Goal: Task Accomplishment & Management: Manage account settings

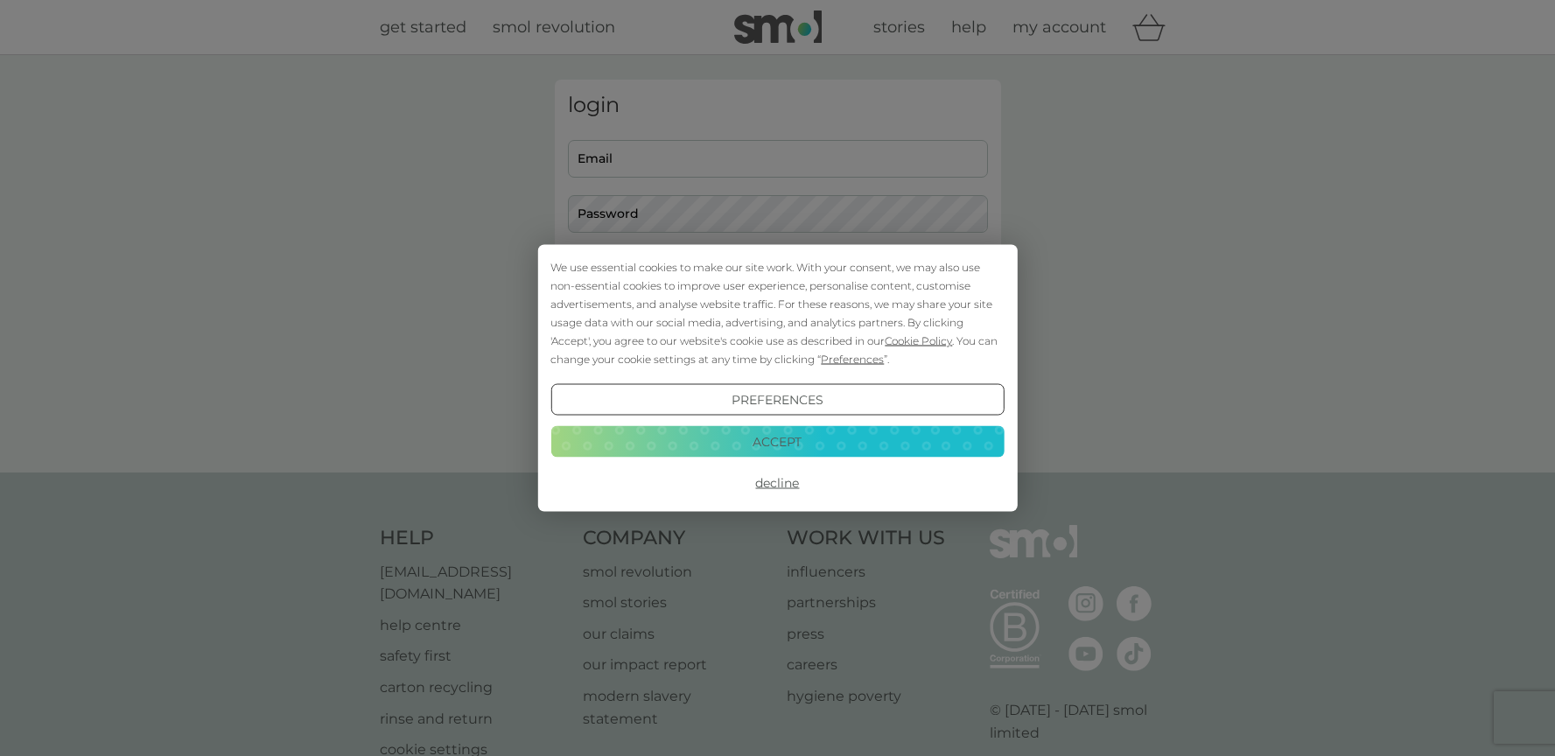
type input "geniess@gmail.com"
click at [766, 269] on div "We use essential cookies to make our site work. With your consent, we may also …" at bounding box center [776, 313] width 453 height 110
click at [860, 400] on button "Preferences" at bounding box center [776, 399] width 453 height 31
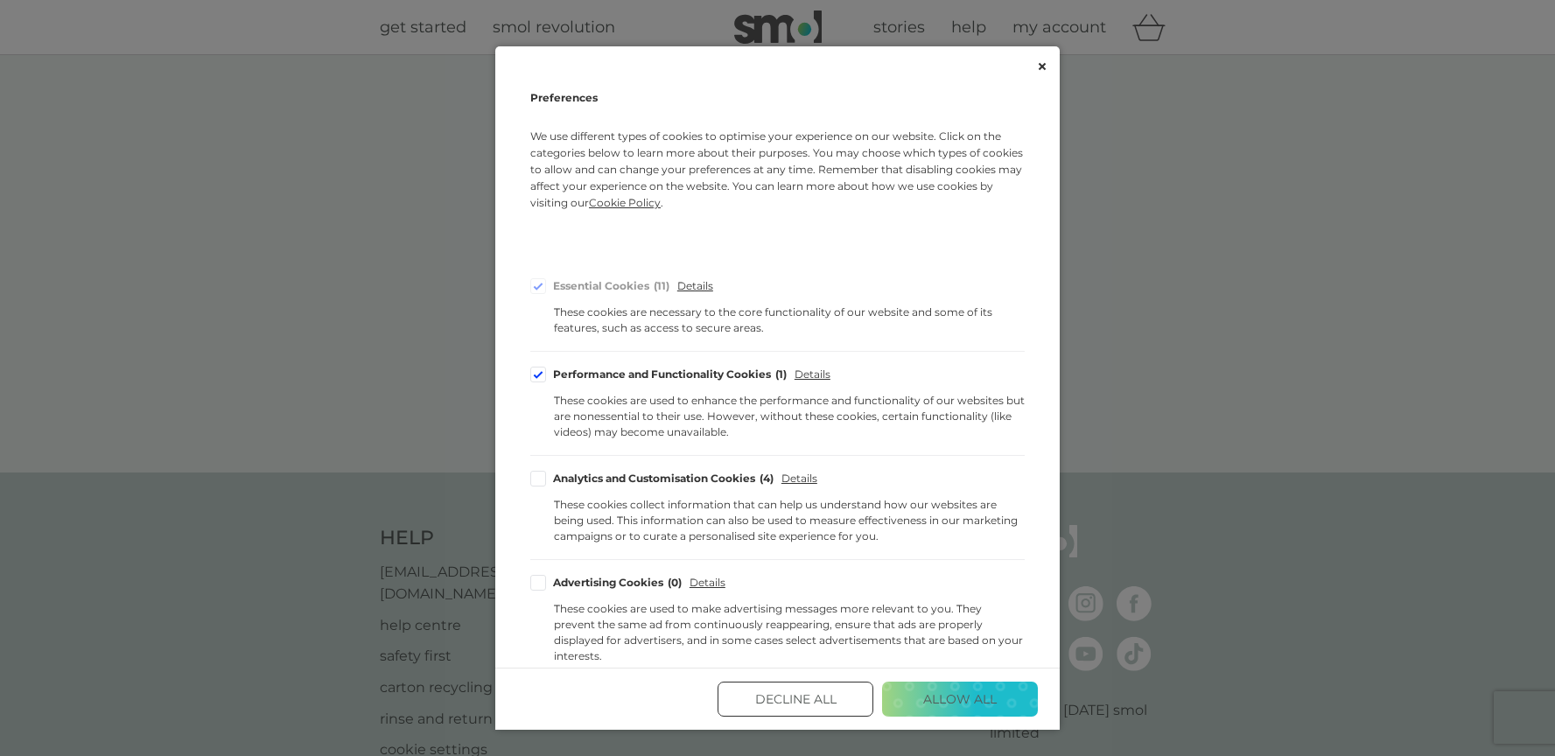
drag, startPoint x: 537, startPoint y: 476, endPoint x: 633, endPoint y: 539, distance: 114.3
click at [549, 484] on label "Analytics and Customisation Cookies 4" at bounding box center [651, 479] width 243 height 16
click at [0, 0] on input "Analytics and Customisation Cookies 4" at bounding box center [0, 0] width 0 height 0
click at [918, 701] on button "Save and Exit" at bounding box center [960, 699] width 156 height 35
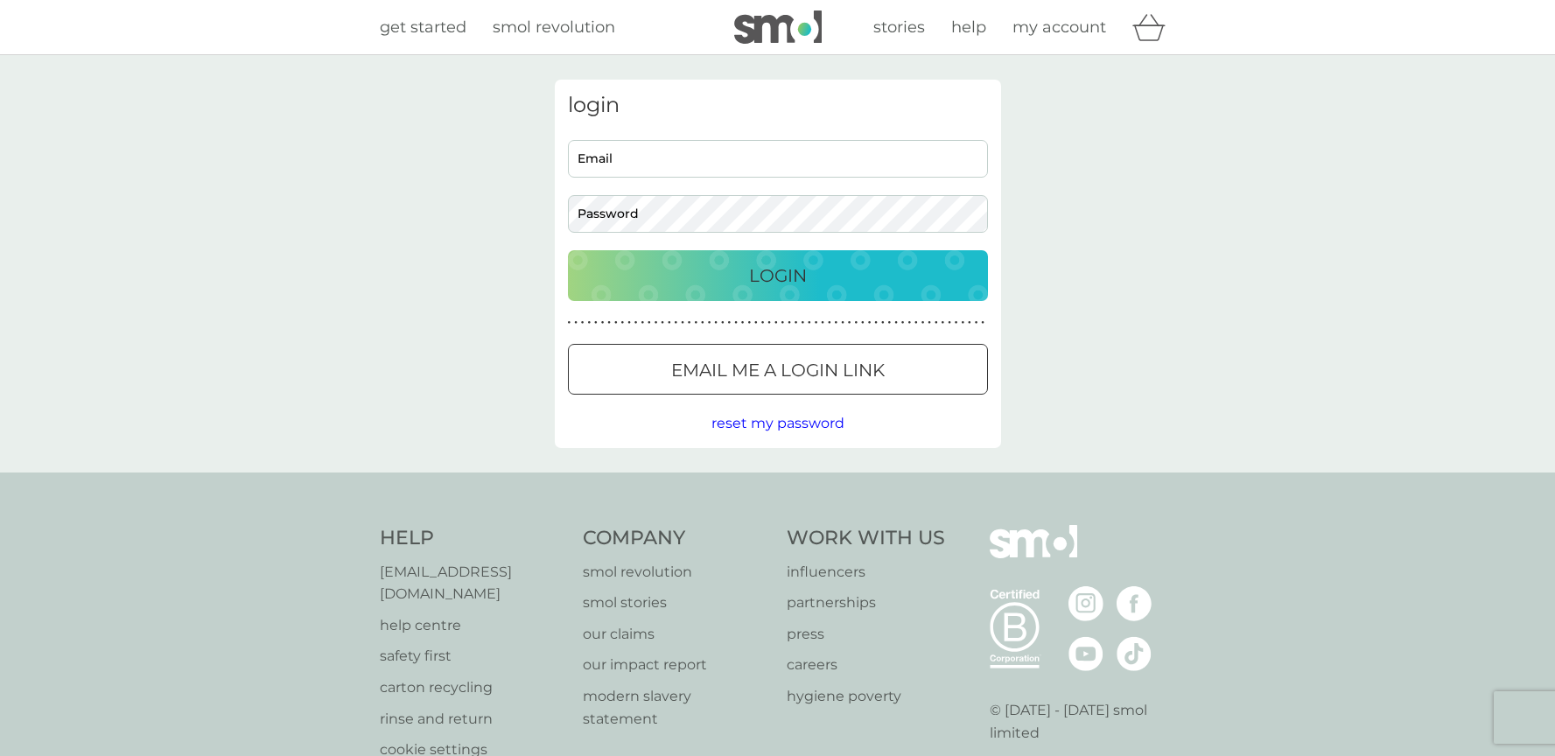
type input "geniess@gmail.com"
click at [775, 272] on p "Login" at bounding box center [778, 276] width 58 height 28
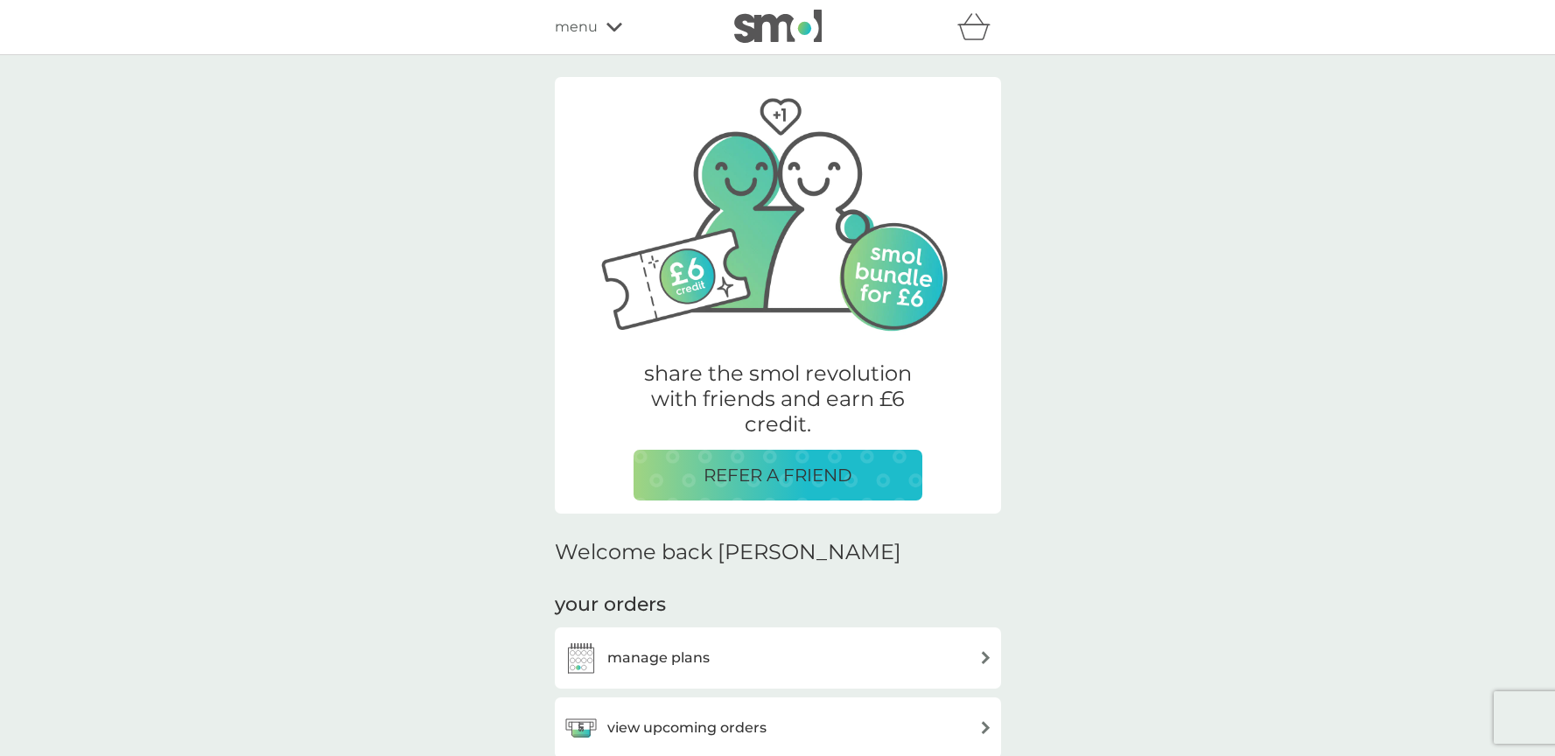
drag, startPoint x: 801, startPoint y: 650, endPoint x: 1495, endPoint y: 694, distance: 695.2
click at [815, 650] on div "manage plans" at bounding box center [777, 657] width 429 height 35
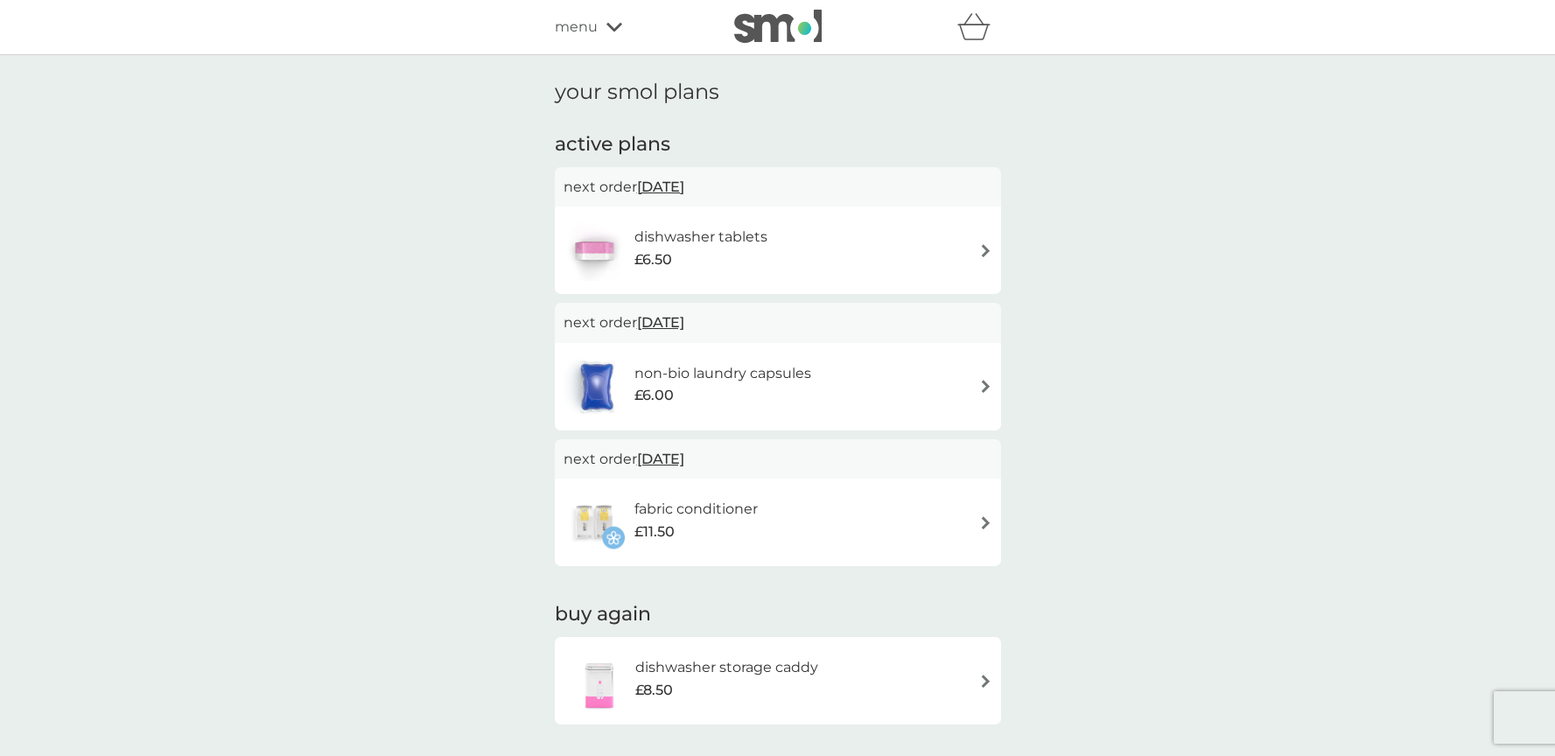
click at [985, 247] on img at bounding box center [985, 250] width 13 height 13
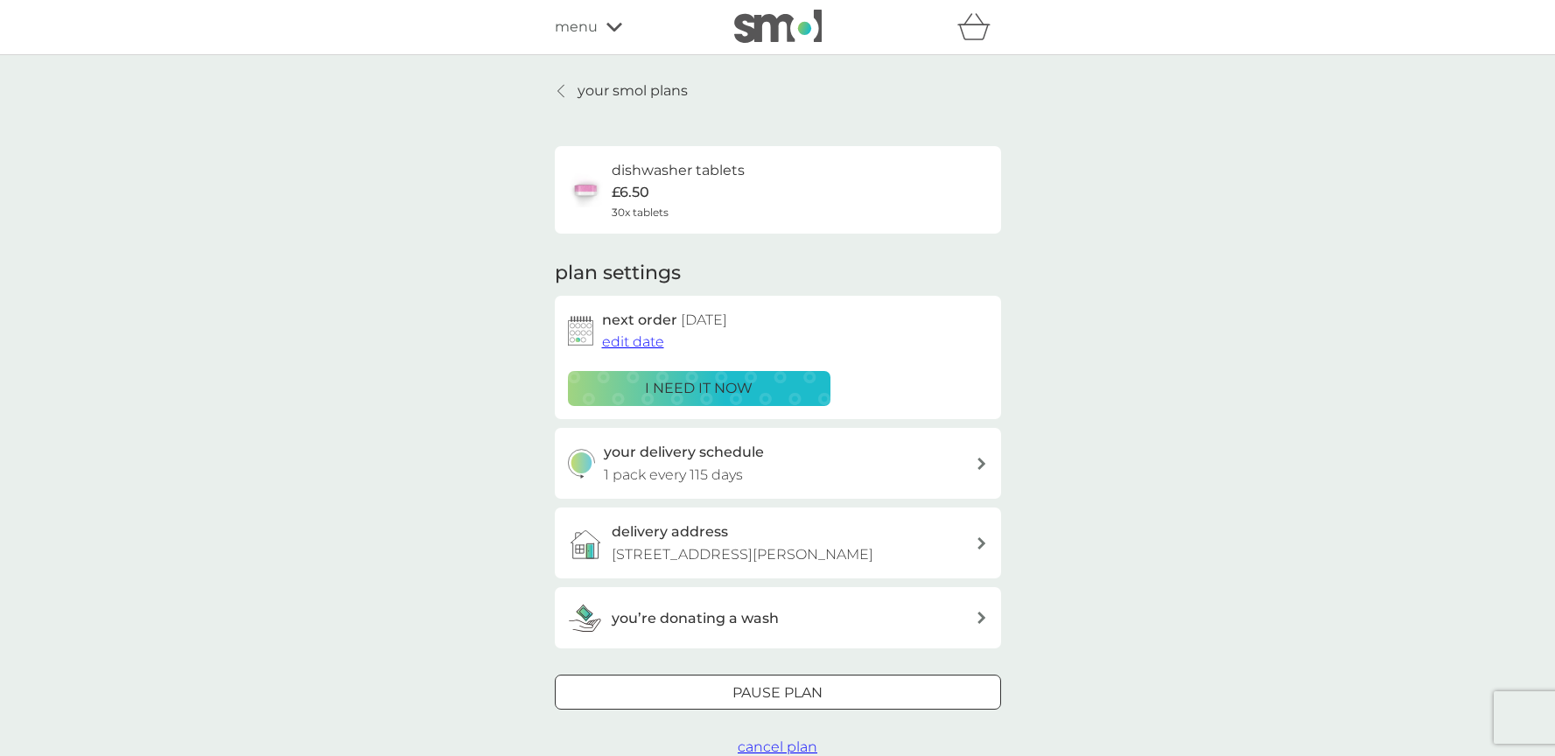
click at [641, 342] on span "edit date" at bounding box center [633, 341] width 62 height 17
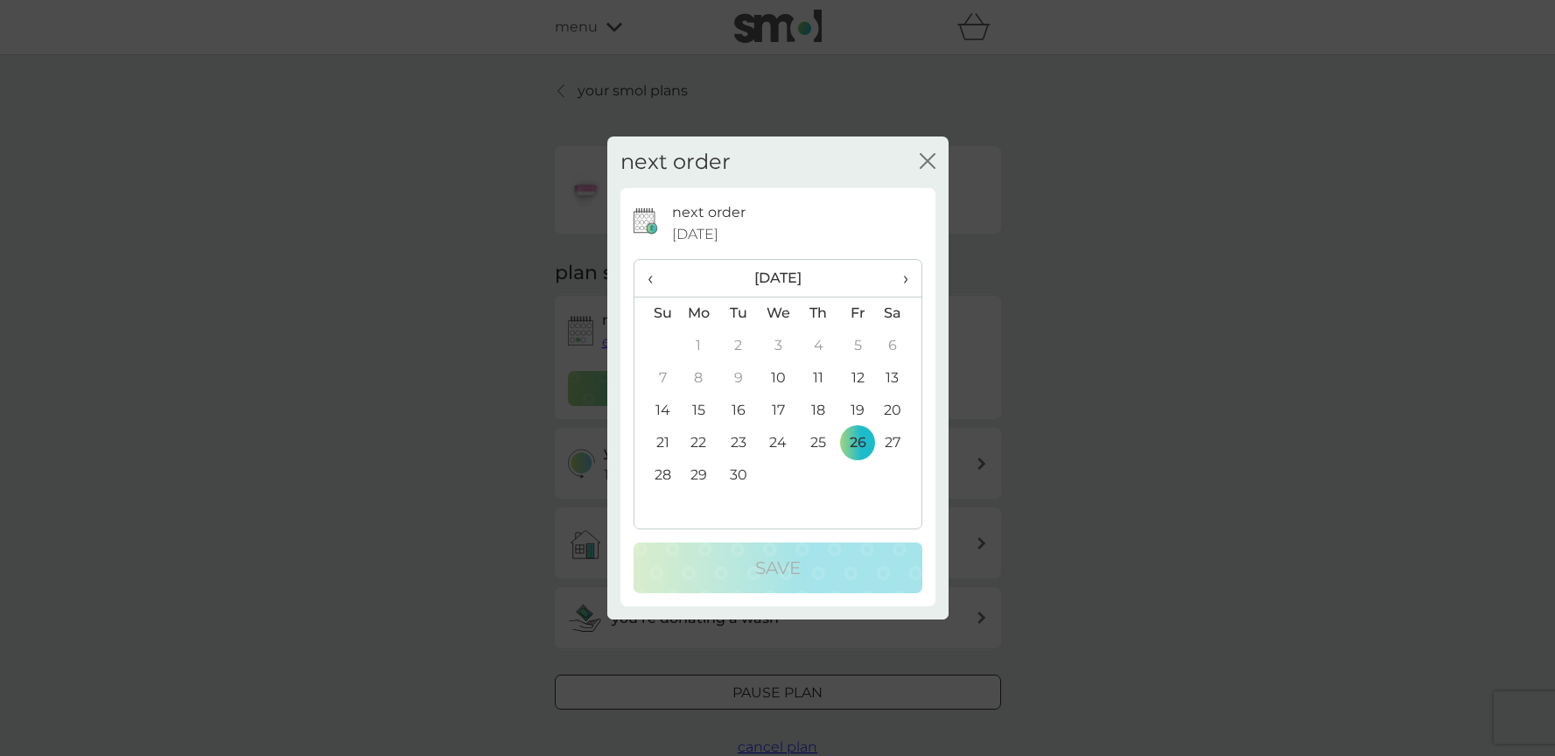
click at [902, 278] on span "›" at bounding box center [898, 278] width 17 height 37
click at [777, 436] on td "19" at bounding box center [778, 443] width 40 height 32
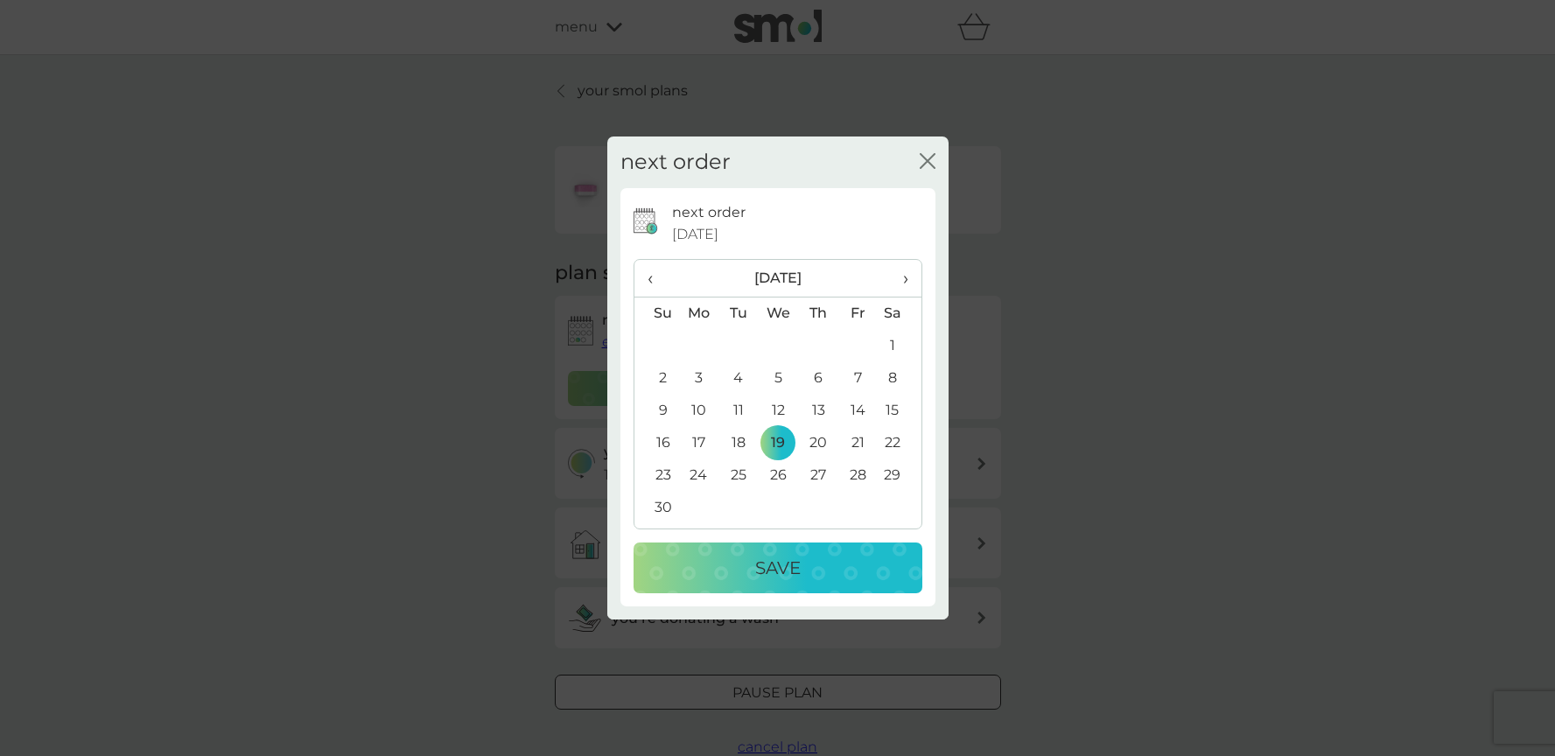
click at [799, 570] on p "Save" at bounding box center [777, 568] width 45 height 28
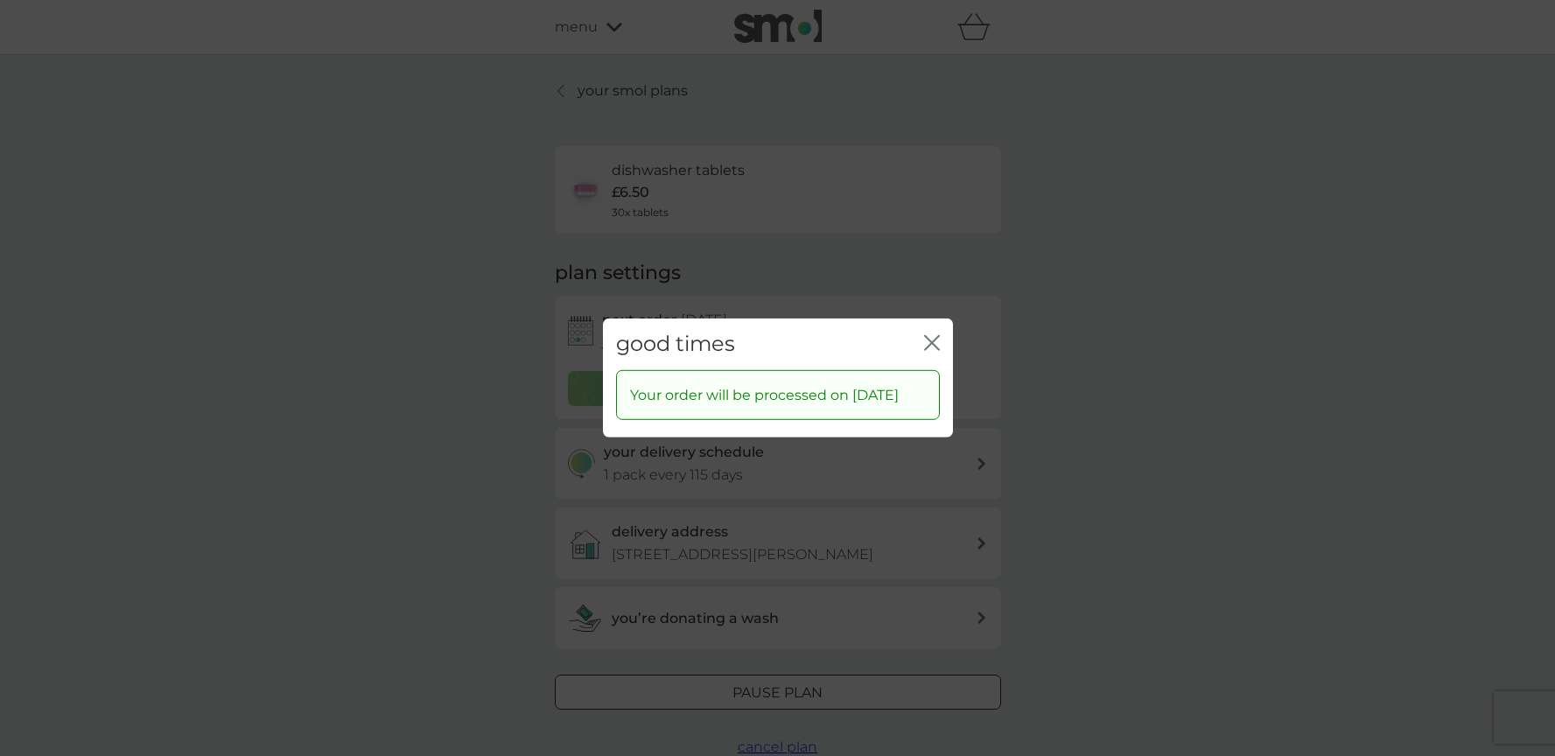
click at [932, 336] on icon "close" at bounding box center [935, 343] width 7 height 14
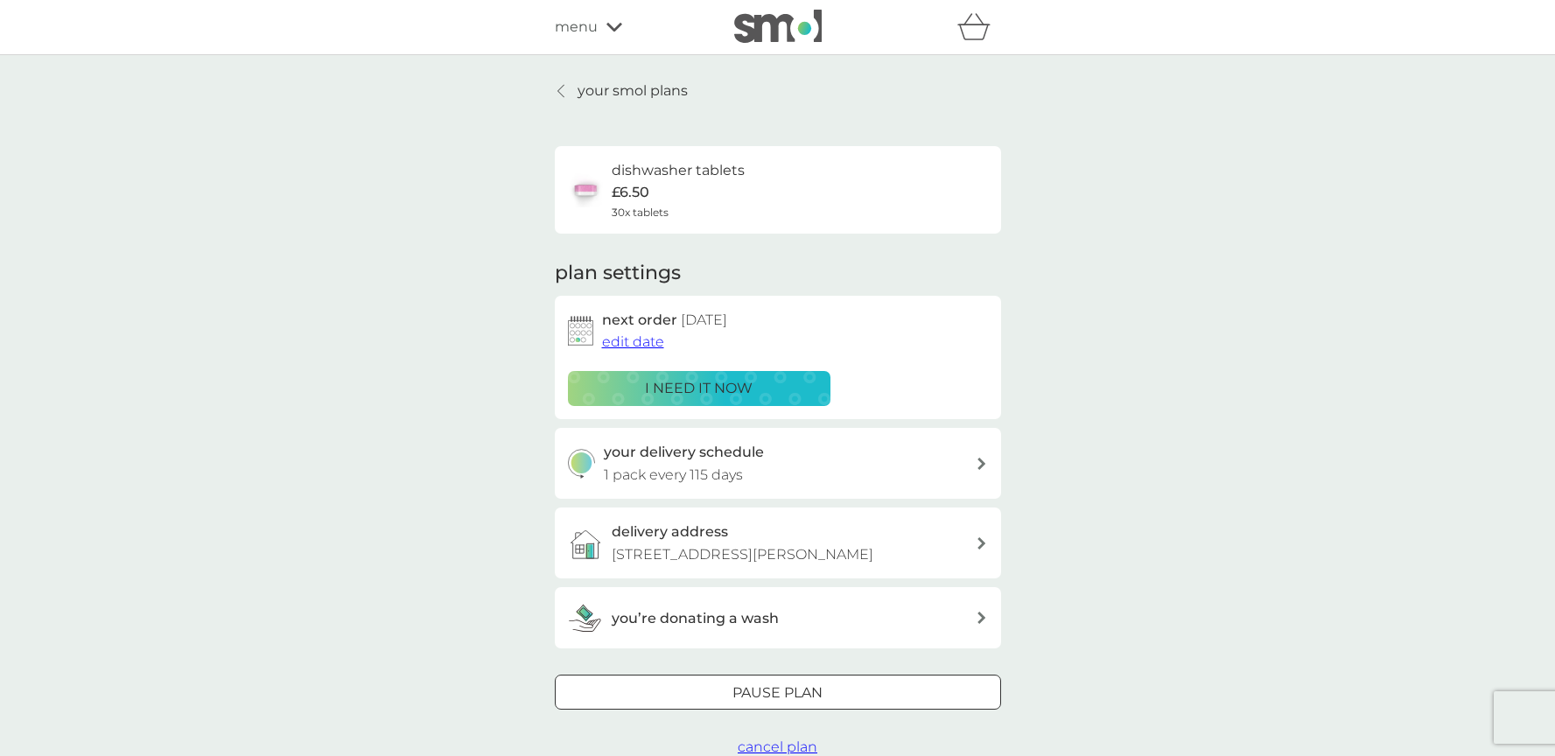
click at [608, 90] on p "your smol plans" at bounding box center [632, 91] width 110 height 23
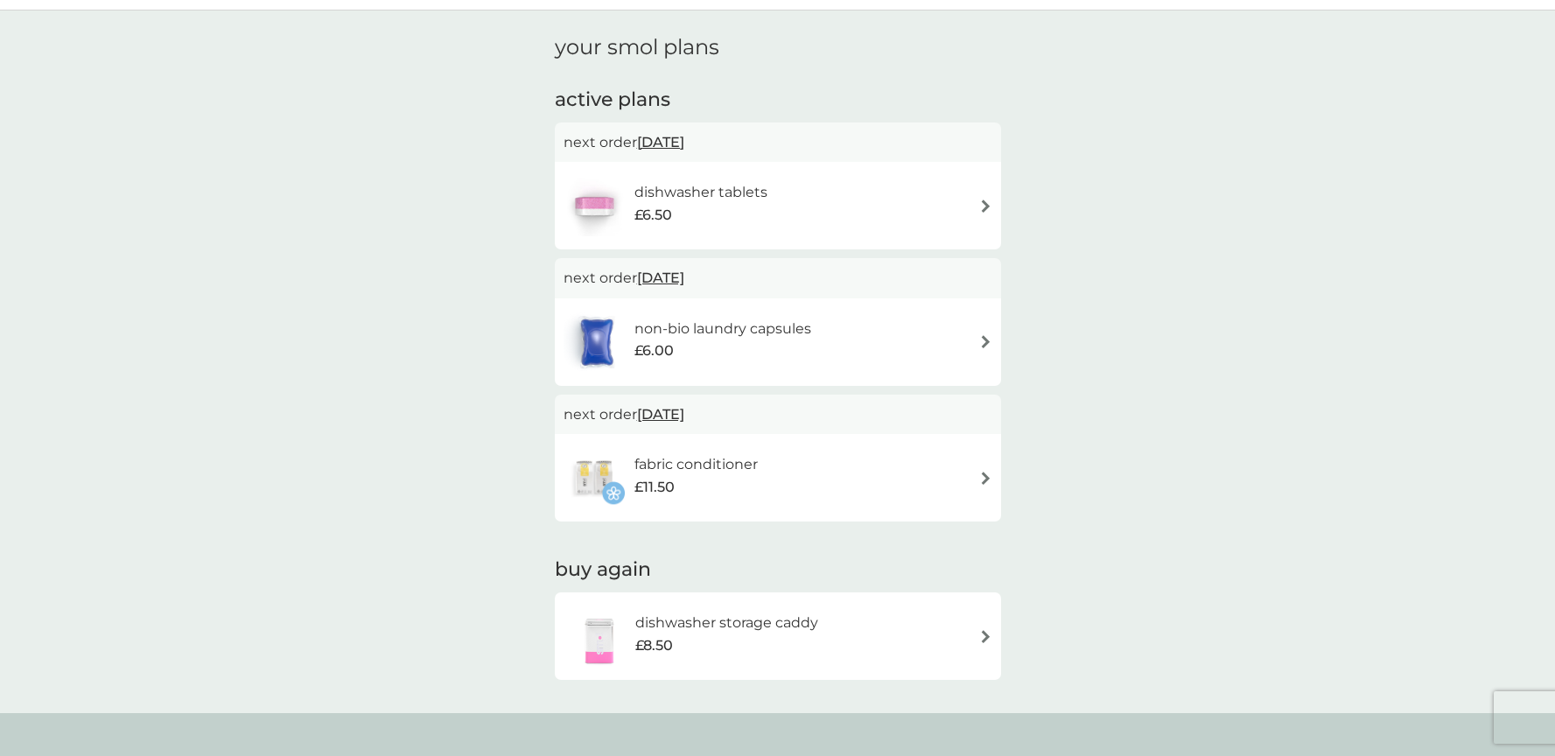
scroll to position [46, 0]
click at [989, 323] on div "non-bio laundry capsules £6.00" at bounding box center [777, 340] width 429 height 61
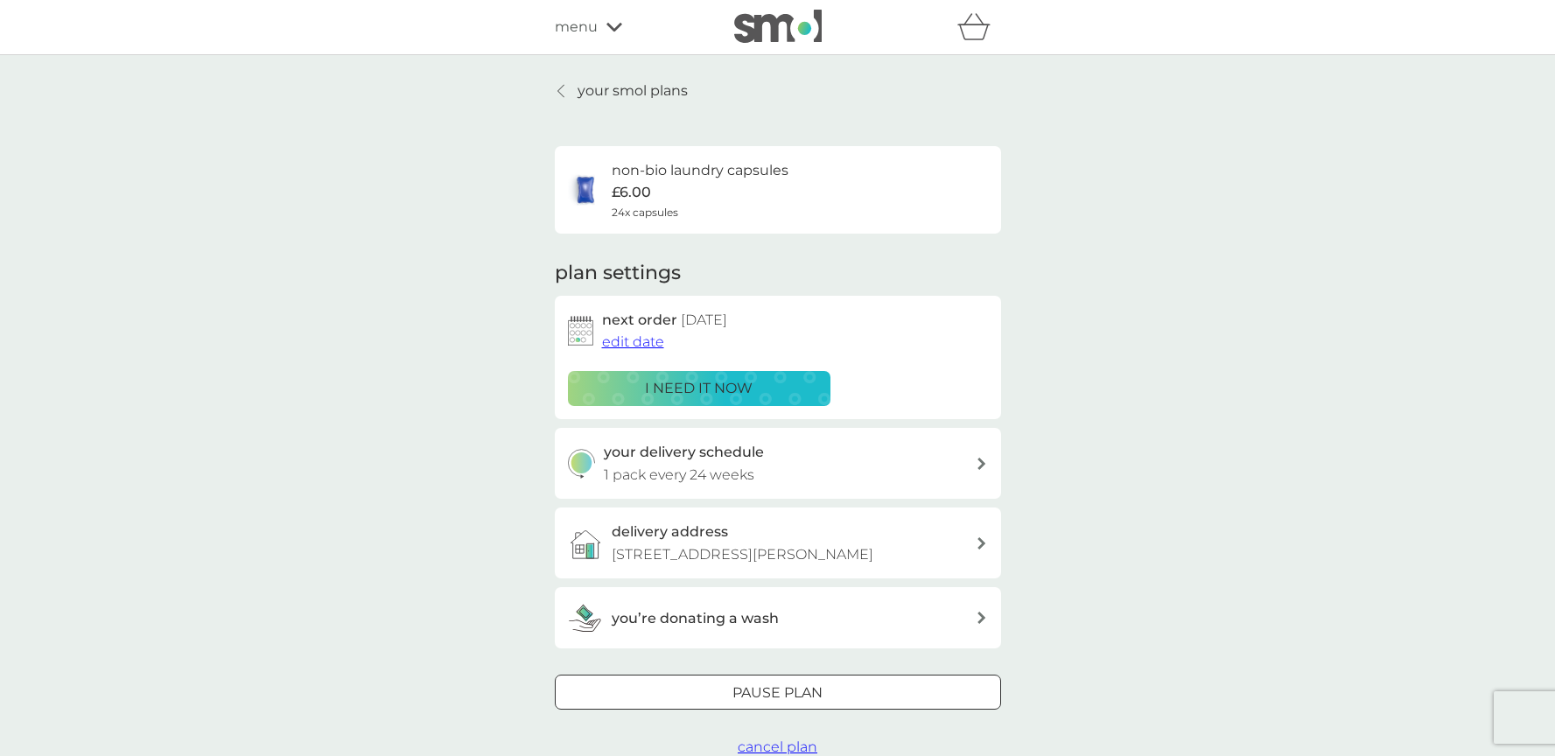
click at [981, 461] on icon at bounding box center [981, 464] width 8 height 12
select select "119"
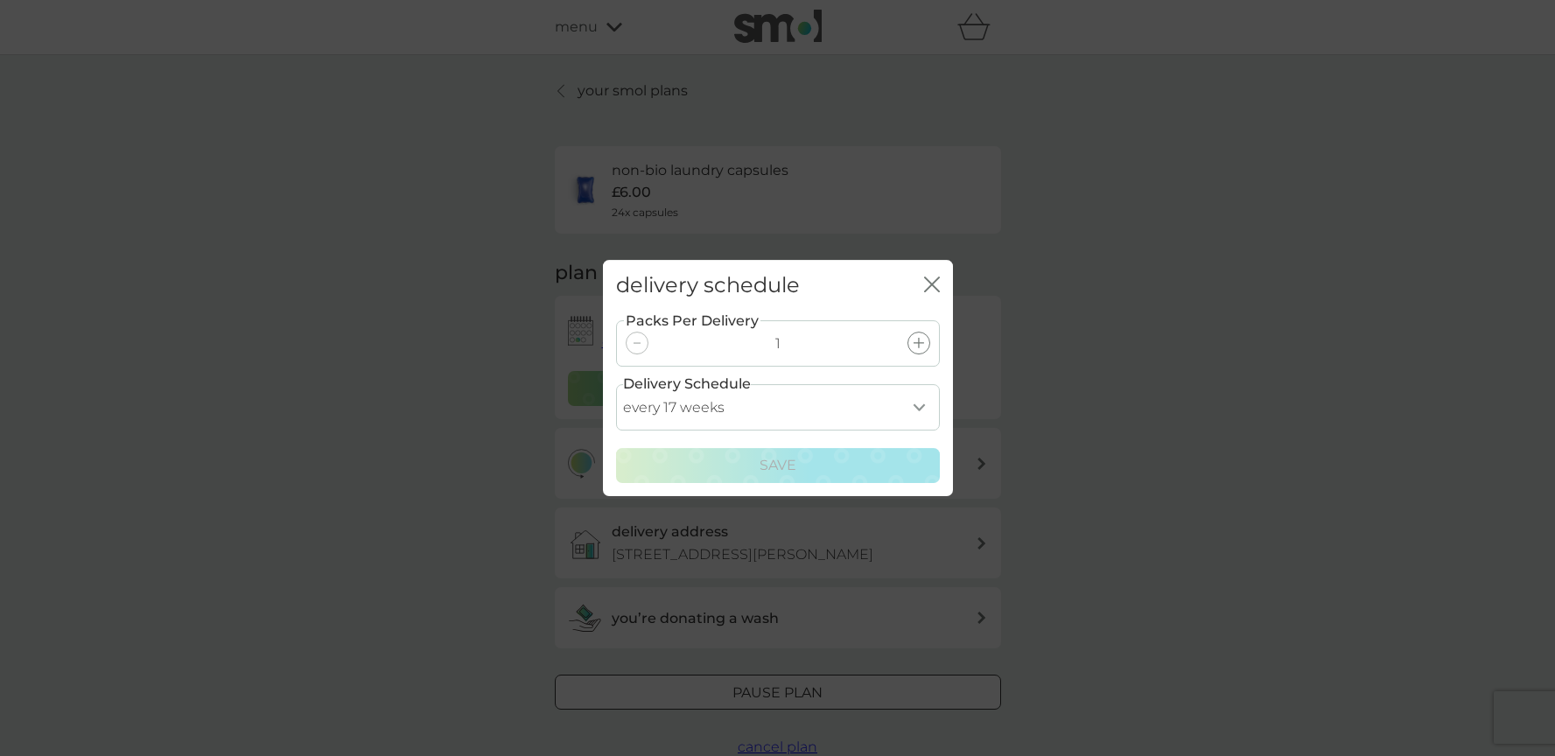
click at [918, 406] on select "every 1 week every 2 weeks every 3 weeks every 4 weeks every 5 weeks every 6 we…" at bounding box center [778, 407] width 324 height 46
click at [948, 246] on div "delivery schedule close Packs Per Delivery 1 Delivery Schedule every 1 week eve…" at bounding box center [777, 378] width 1555 height 756
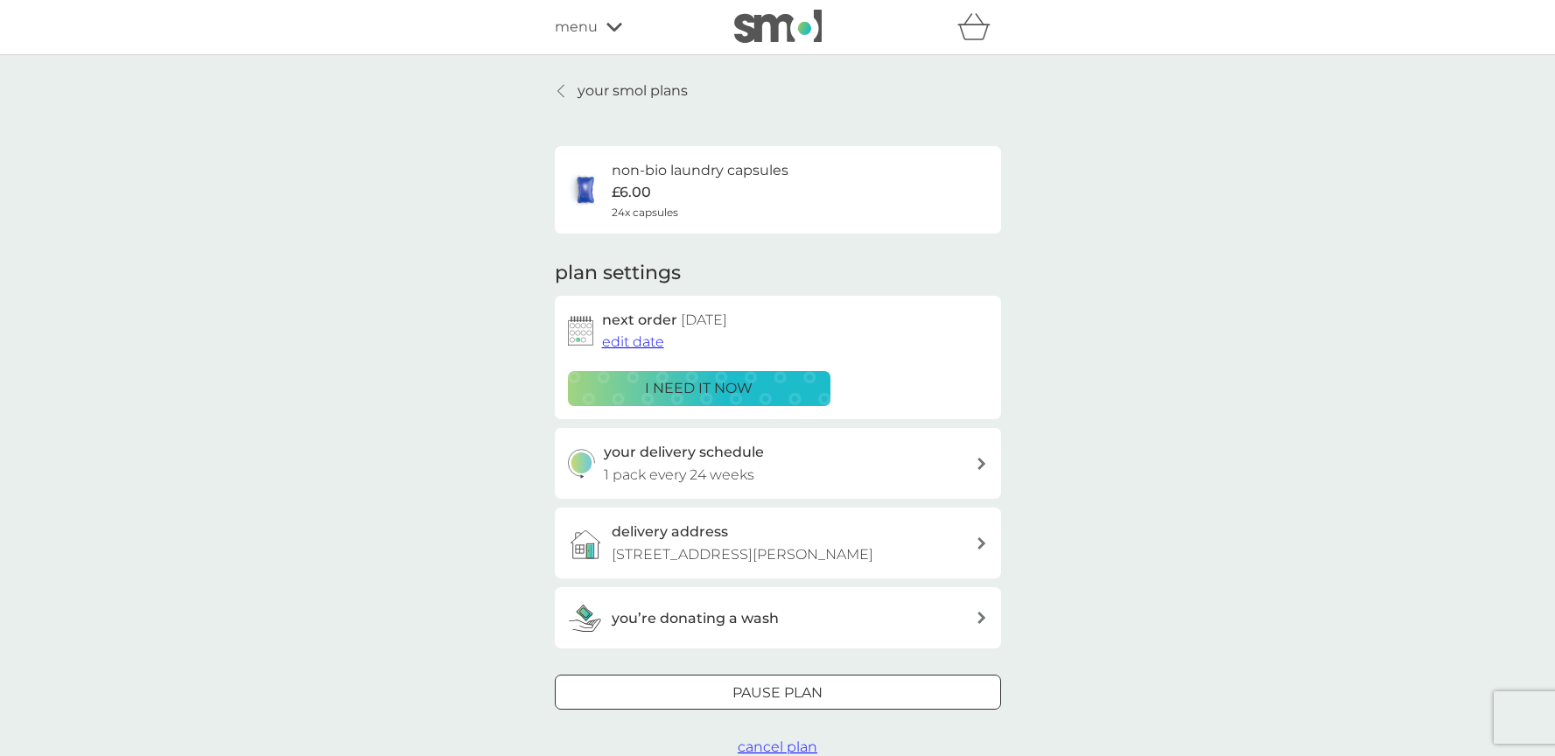
click at [801, 703] on div at bounding box center [777, 693] width 63 height 18
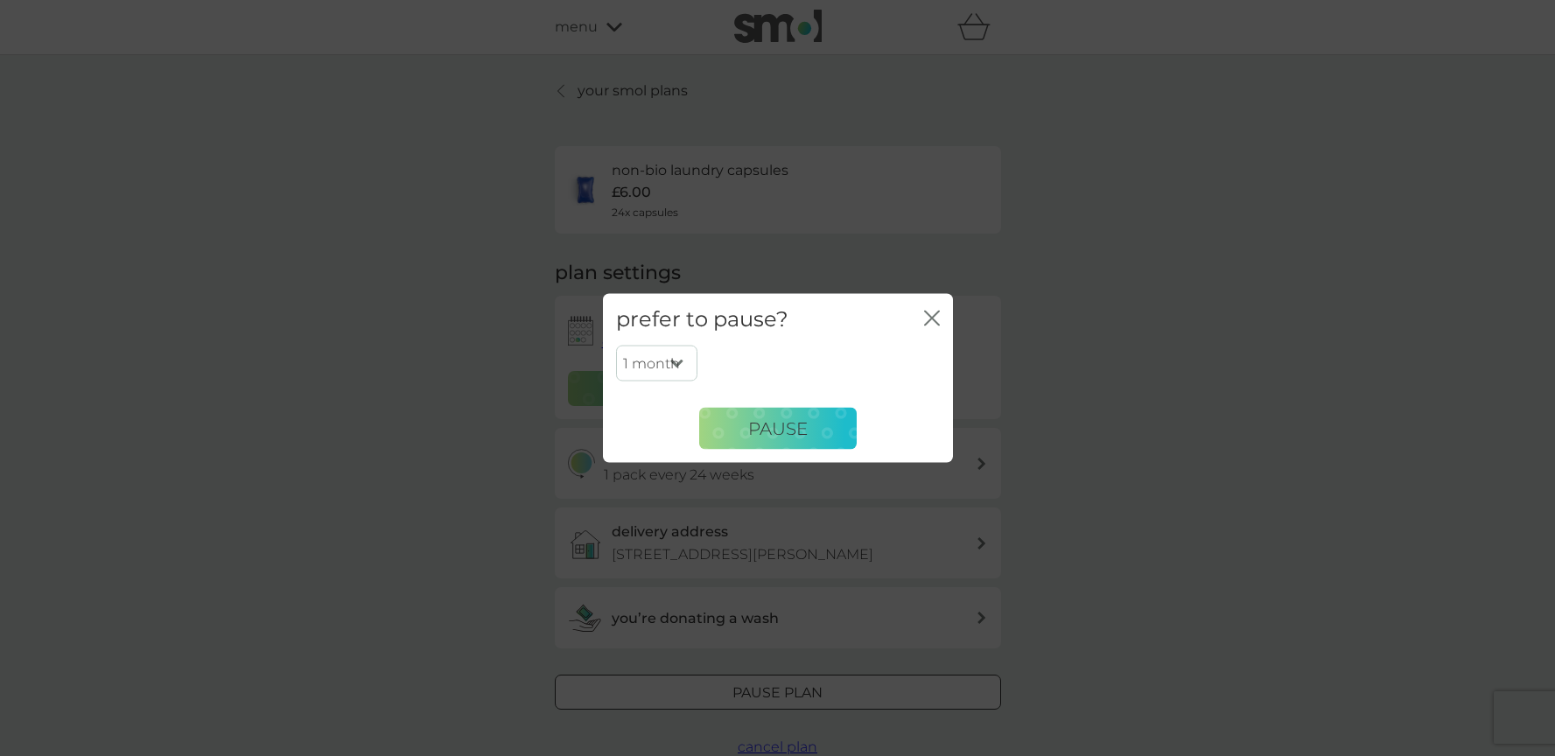
click at [677, 363] on select "1 month 2 months 3 months 4 months 5 months 6 months" at bounding box center [656, 363] width 81 height 37
select select "3"
click at [616, 345] on select "1 month 2 months 3 months 4 months 5 months 6 months" at bounding box center [656, 363] width 81 height 37
click at [821, 423] on button "Pause" at bounding box center [777, 429] width 157 height 42
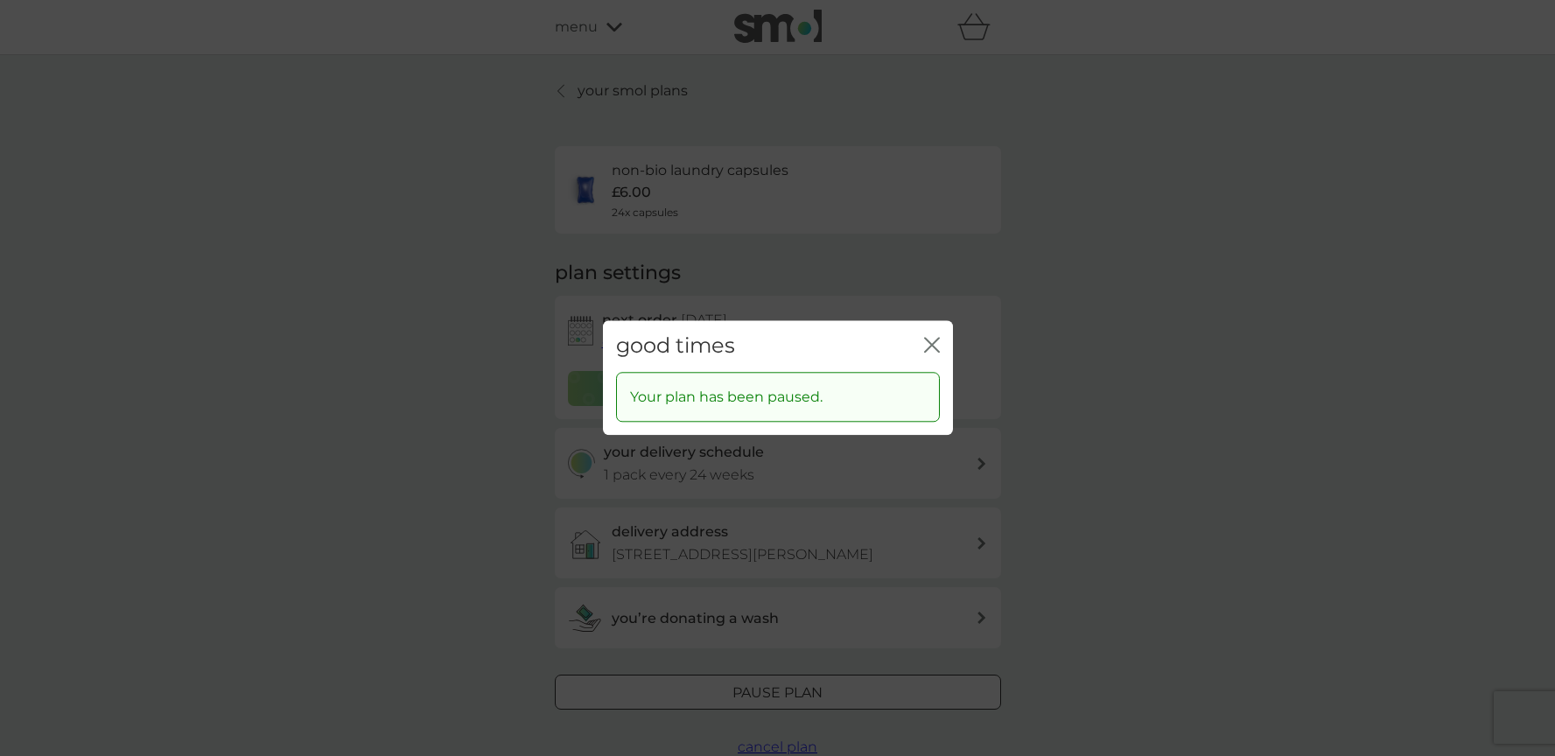
click at [927, 339] on icon "close" at bounding box center [928, 345] width 7 height 14
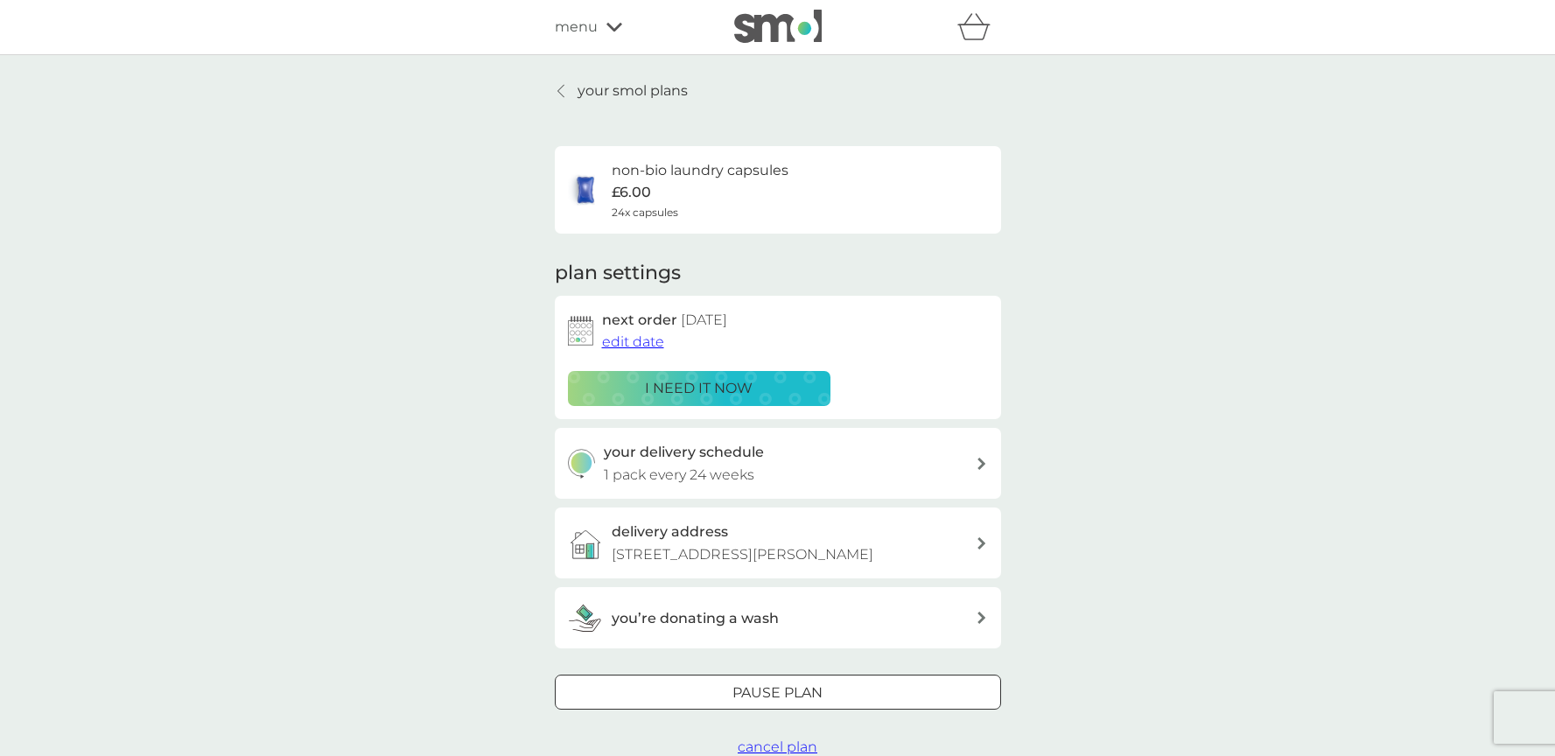
click at [635, 340] on span "edit date" at bounding box center [633, 341] width 62 height 17
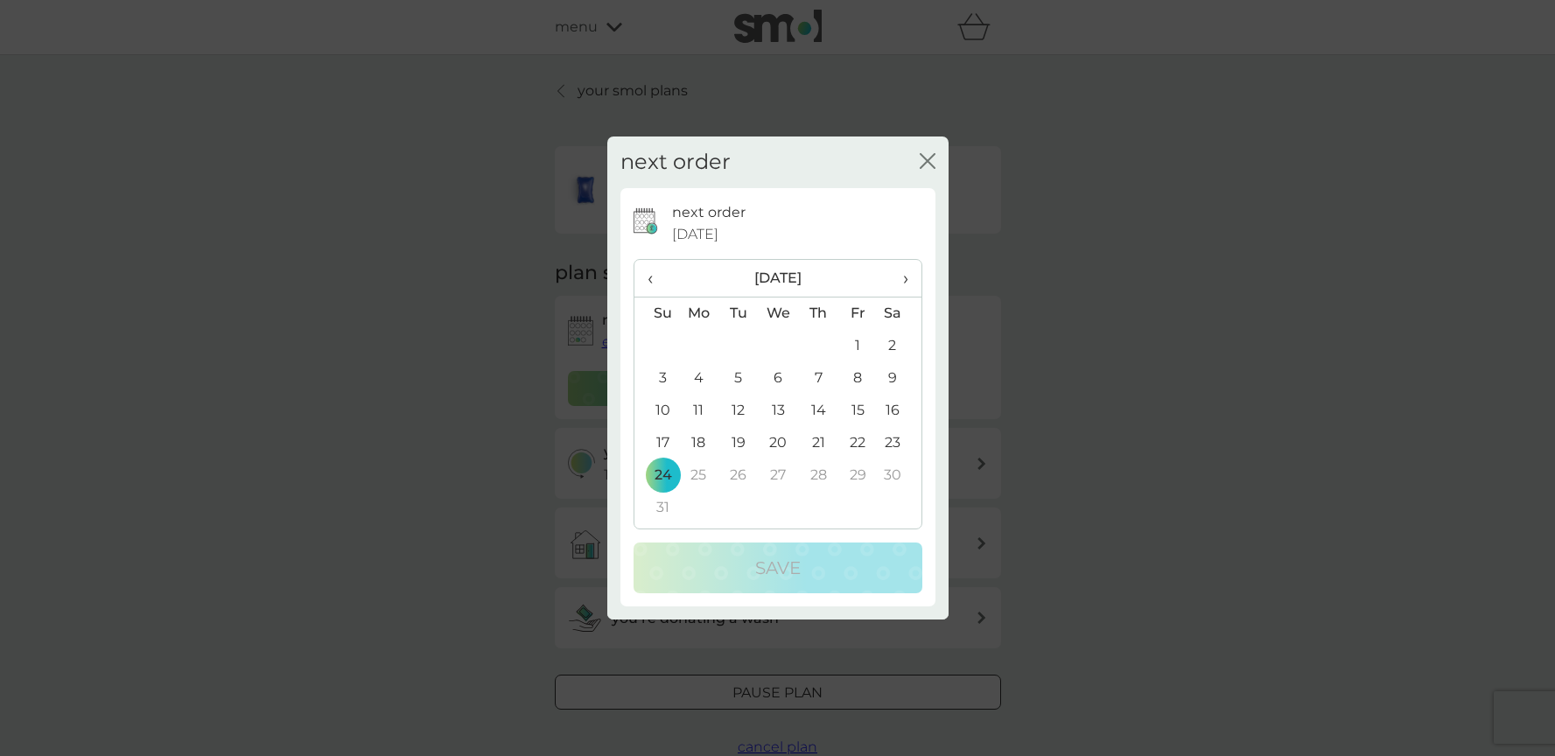
click at [650, 276] on span "‹" at bounding box center [656, 278] width 18 height 37
click at [782, 431] on td "18" at bounding box center [778, 443] width 40 height 32
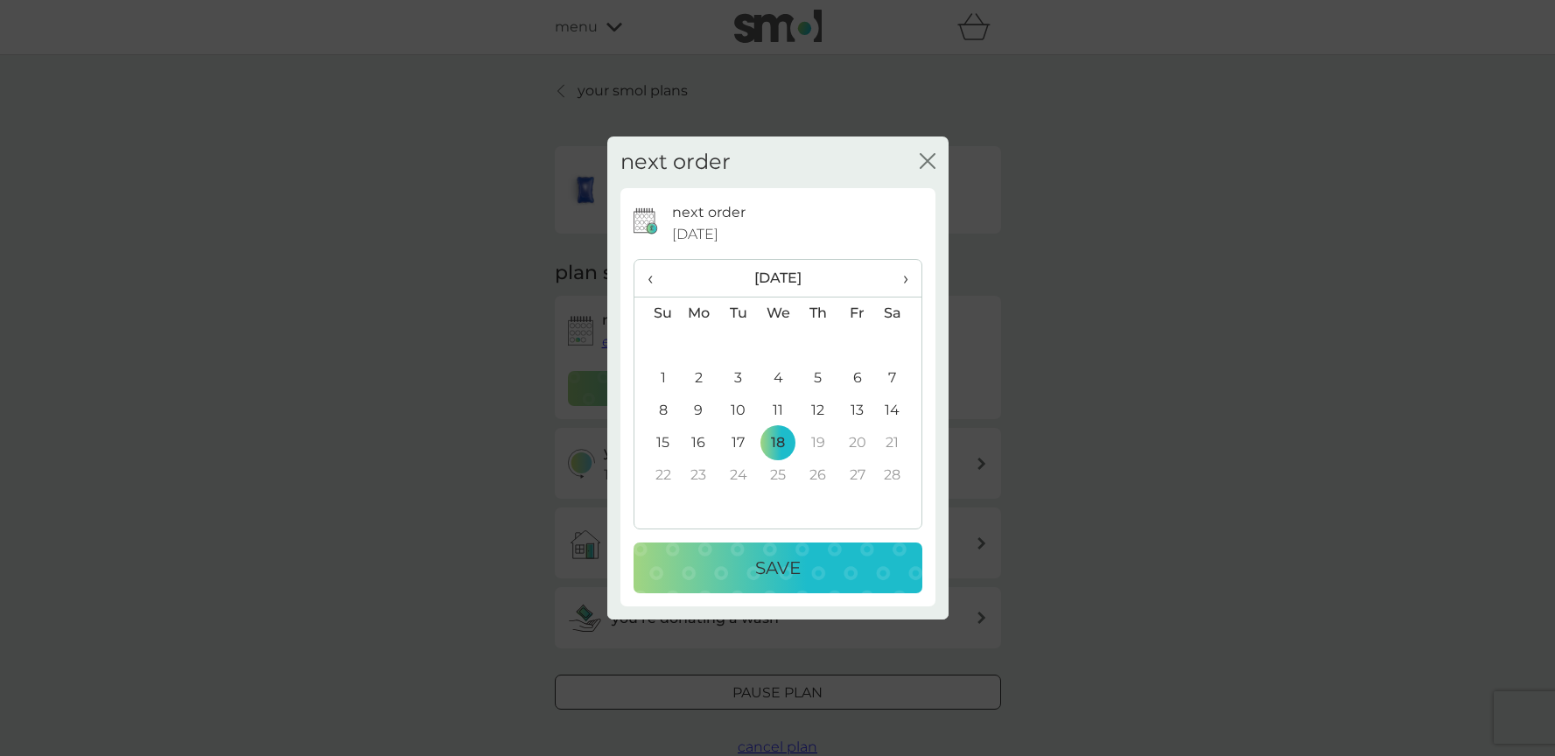
click at [794, 570] on p "Save" at bounding box center [777, 568] width 45 height 28
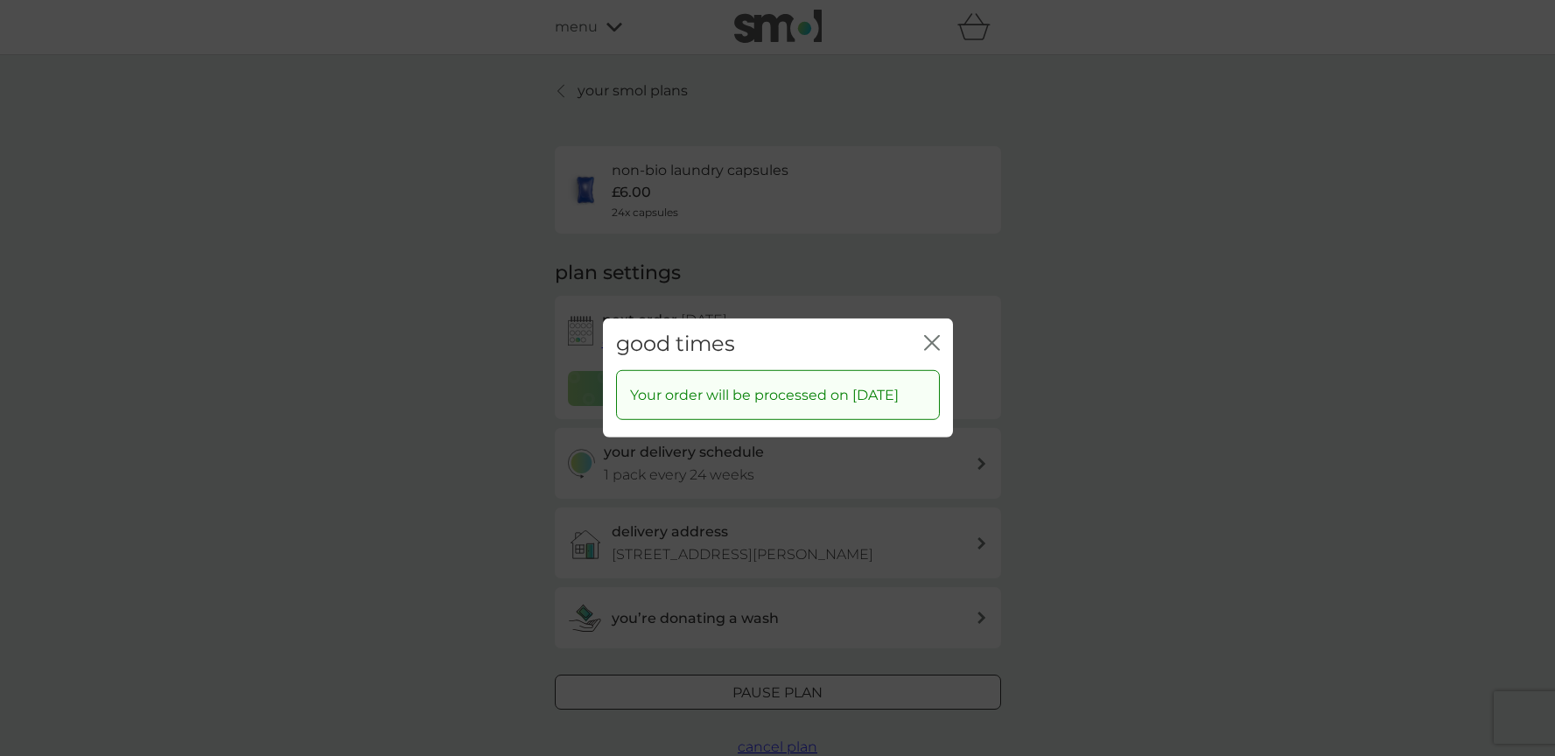
click at [937, 335] on icon "close" at bounding box center [932, 343] width 16 height 16
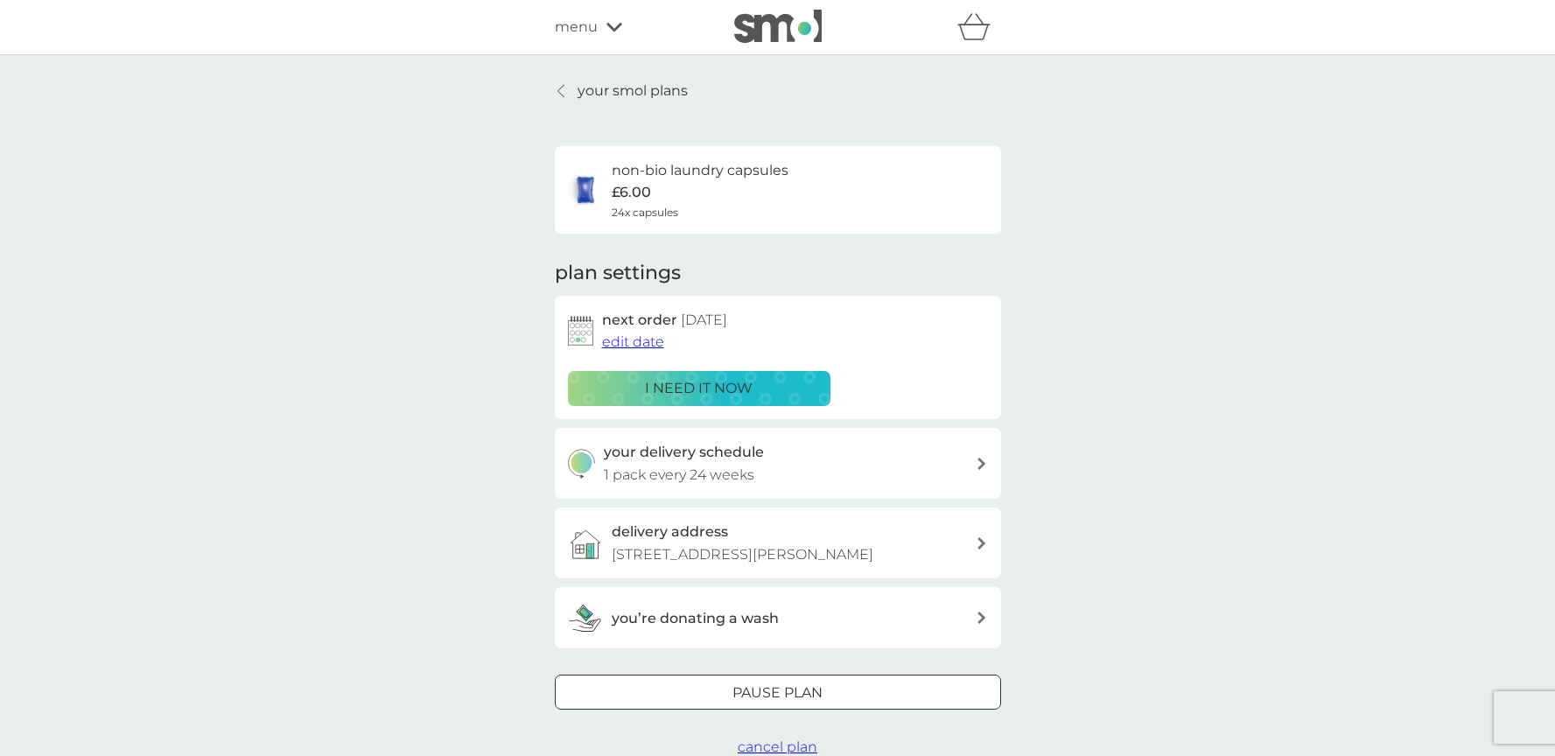
click at [611, 88] on p "your smol plans" at bounding box center [632, 91] width 110 height 23
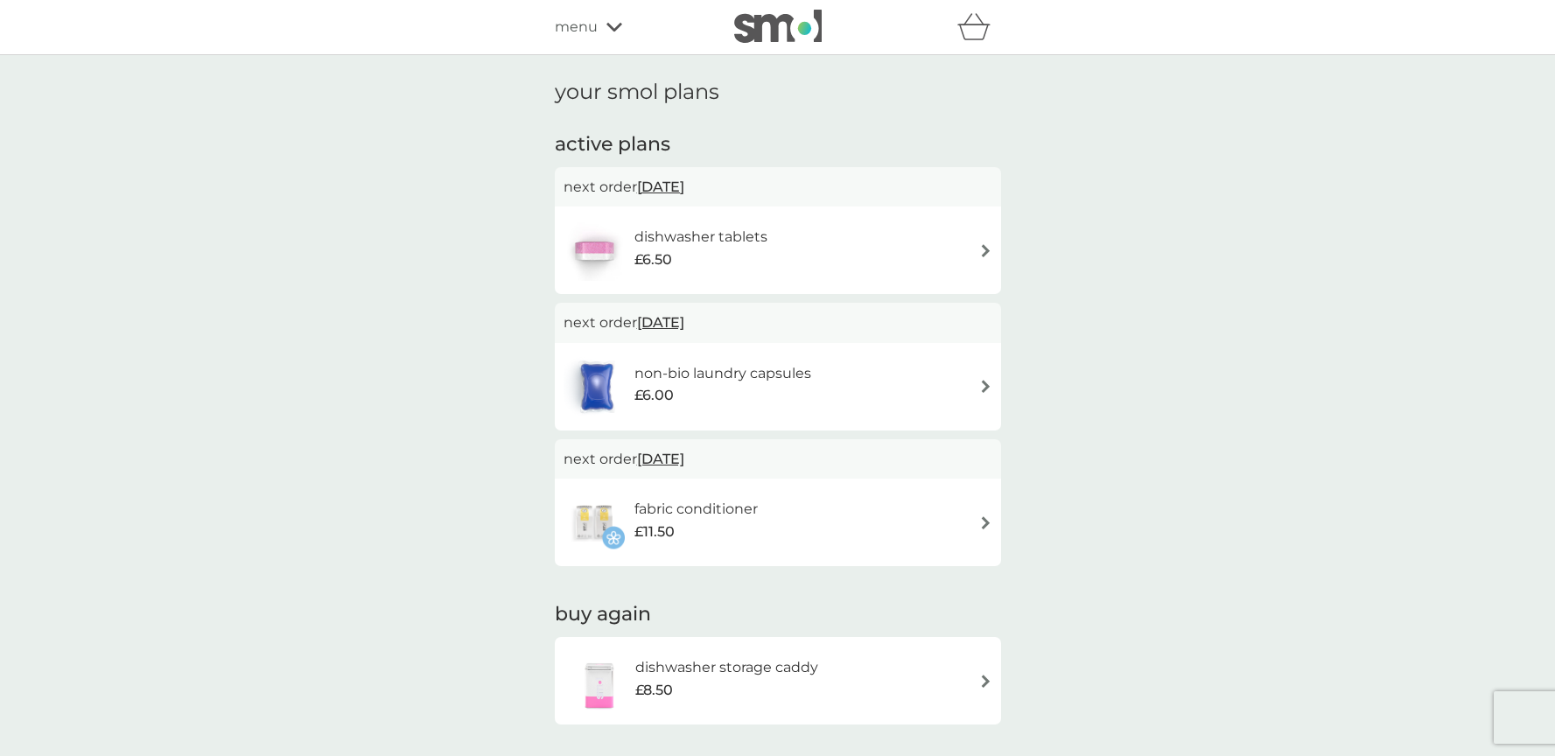
click at [986, 242] on div "dishwasher tablets £6.50" at bounding box center [777, 250] width 429 height 61
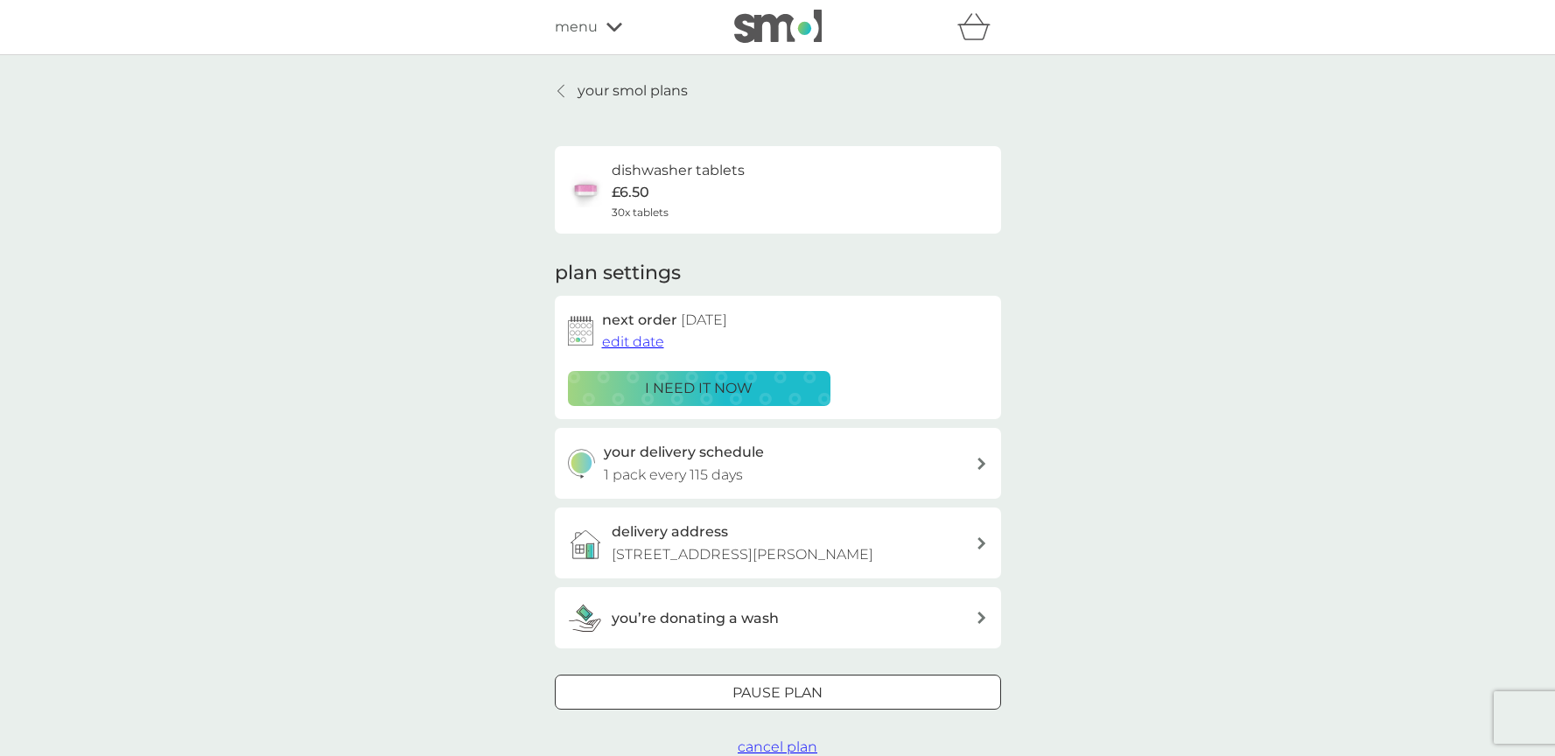
click at [631, 339] on span "edit date" at bounding box center [633, 341] width 62 height 17
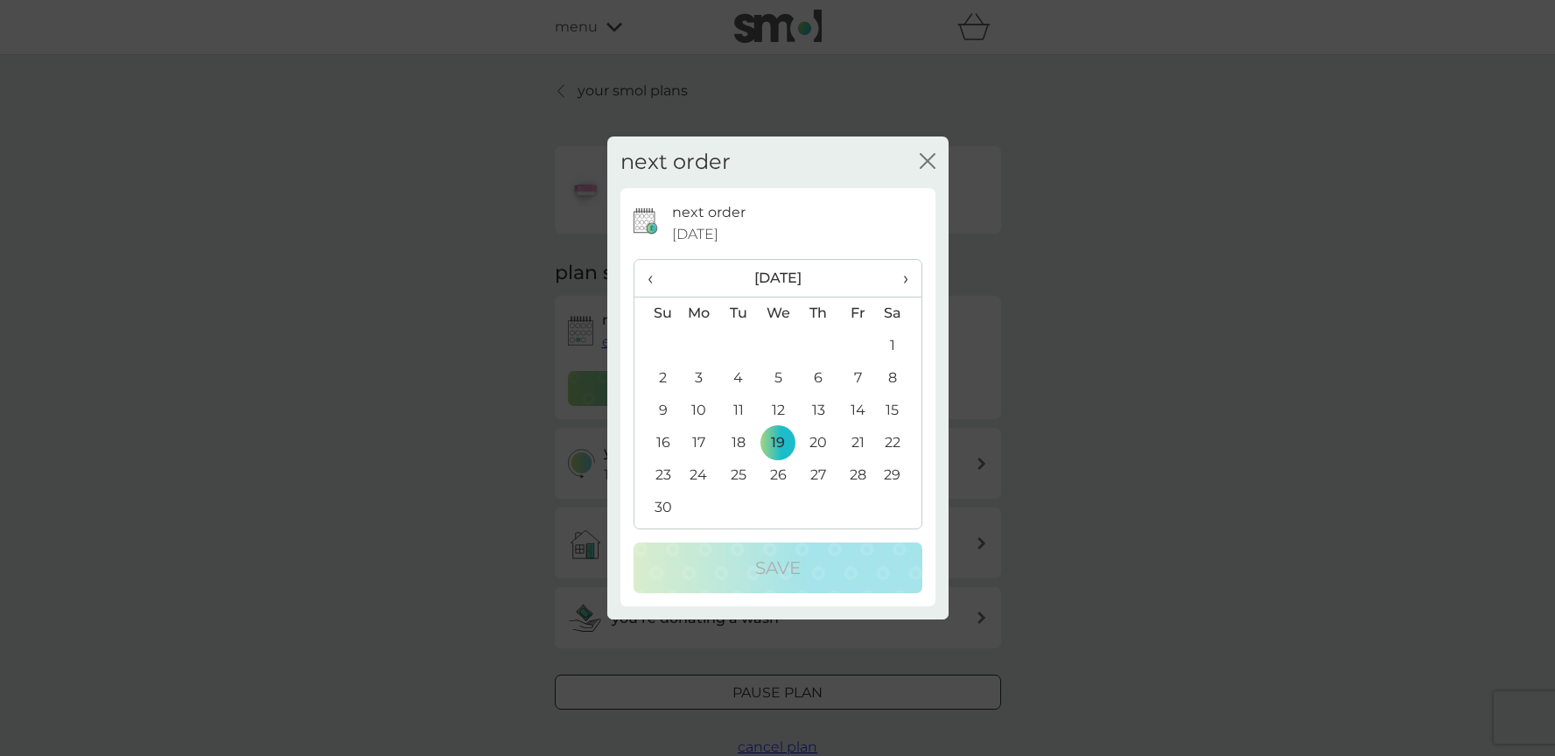
click at [907, 276] on span "›" at bounding box center [898, 278] width 17 height 37
click at [907, 275] on th "›" at bounding box center [899, 279] width 44 height 38
click at [742, 372] on td "6" at bounding box center [737, 378] width 39 height 32
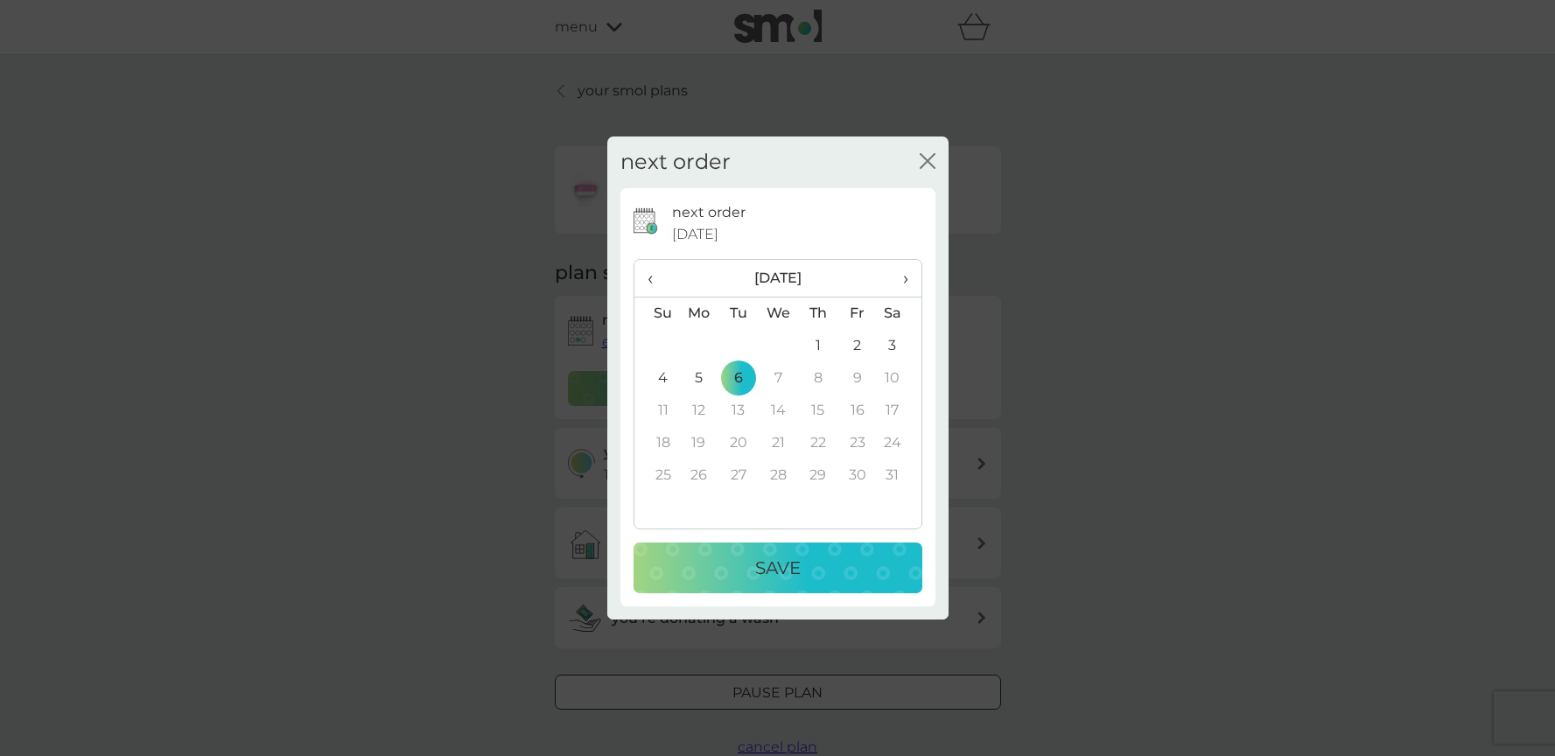
click at [782, 567] on p "Save" at bounding box center [777, 568] width 45 height 28
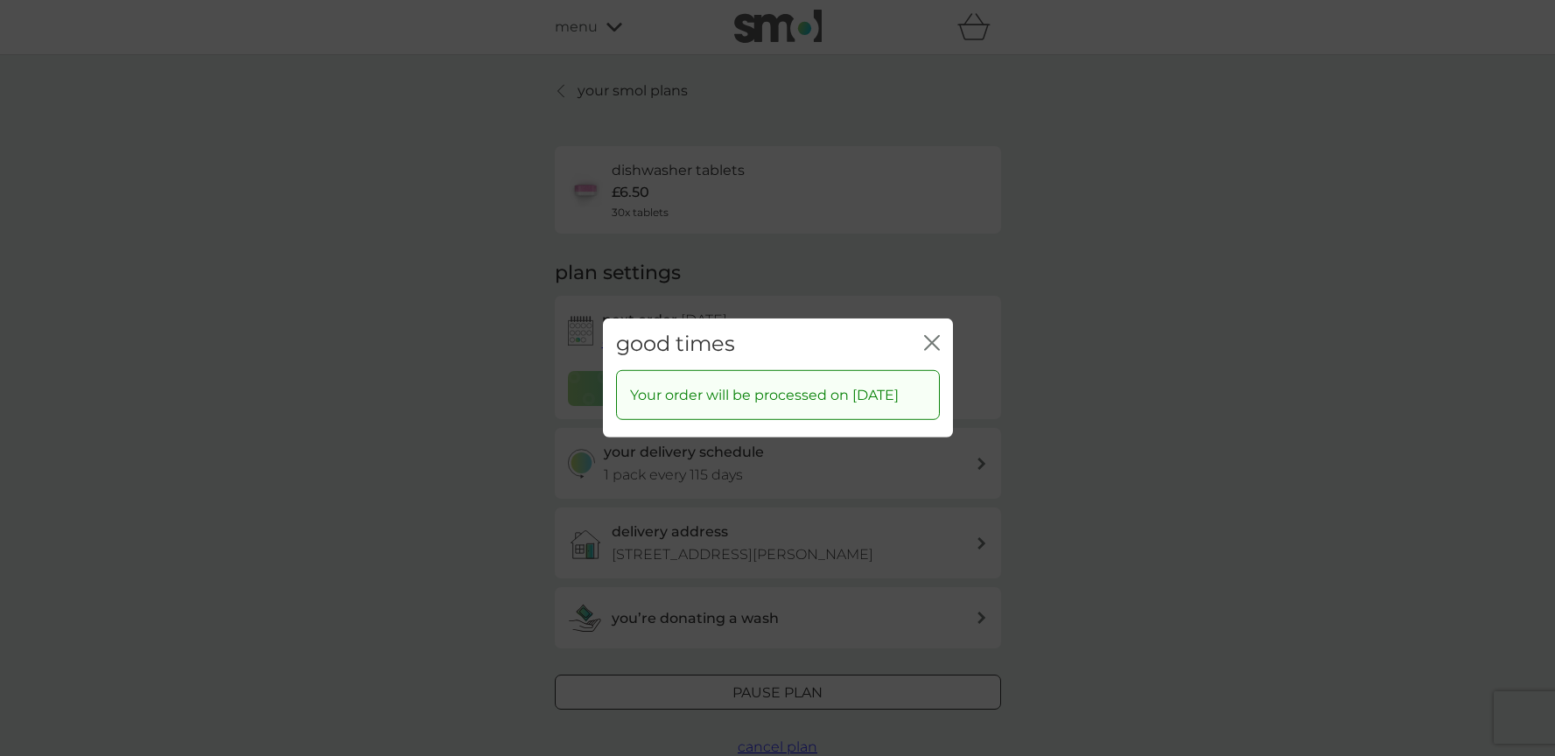
click at [932, 335] on icon "close" at bounding box center [932, 343] width 16 height 16
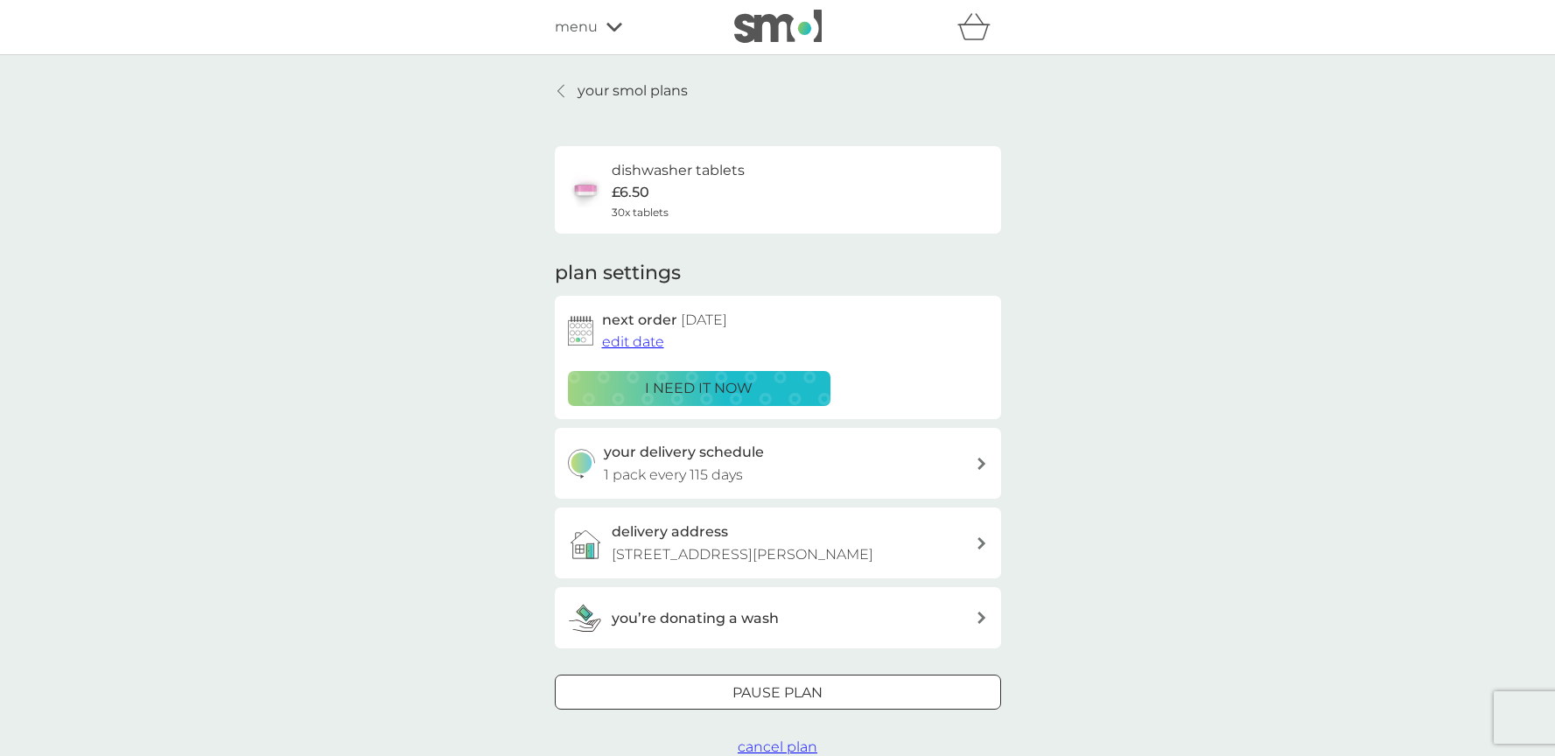
click at [609, 22] on icon at bounding box center [614, 27] width 16 height 10
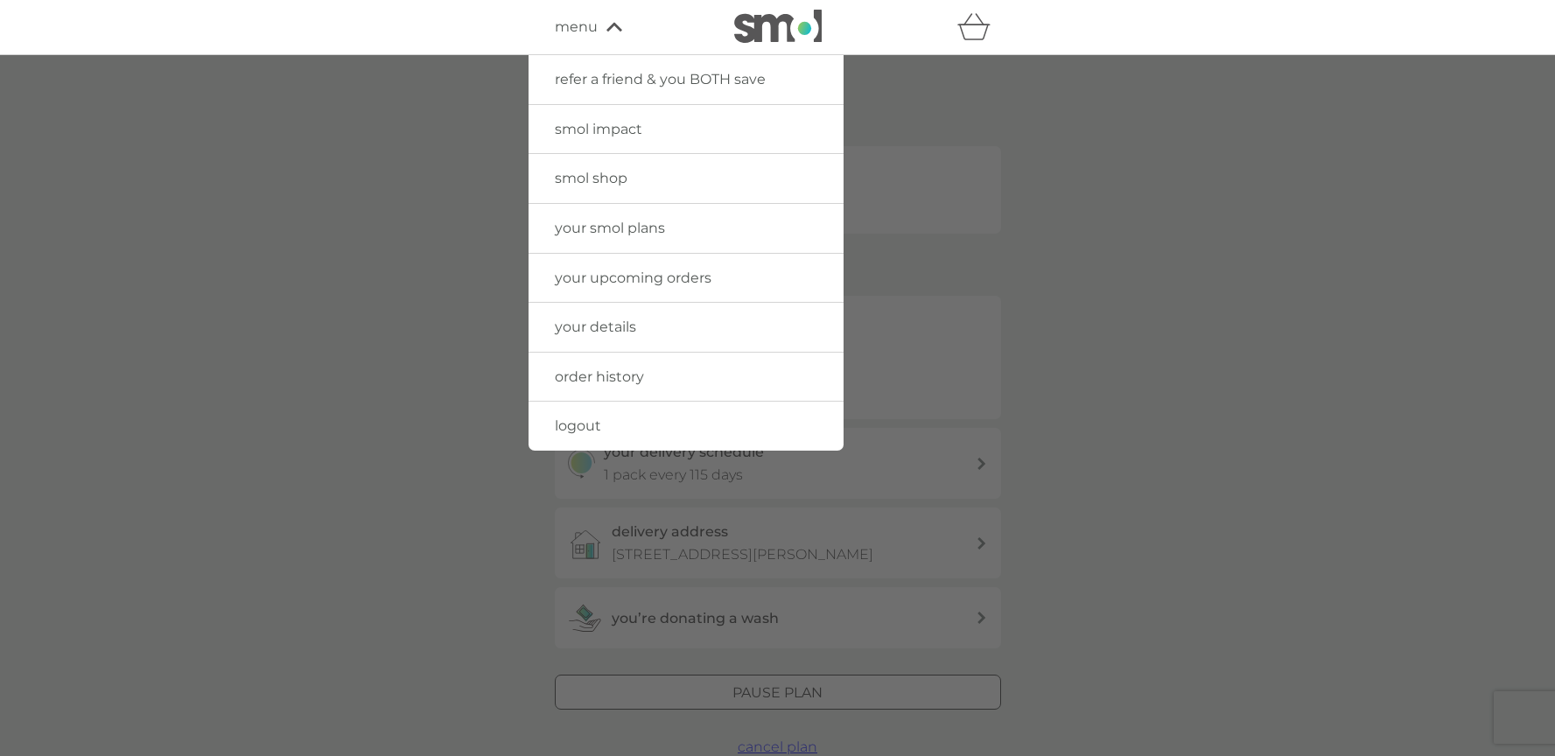
click at [605, 425] on link "logout" at bounding box center [685, 426] width 315 height 49
